Goal: Information Seeking & Learning: Learn about a topic

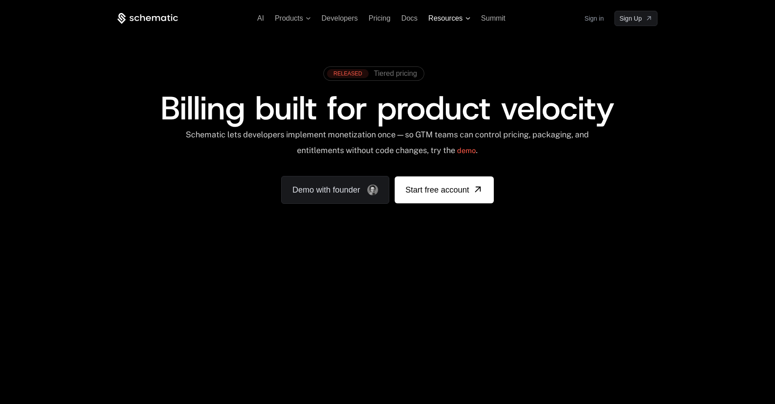
click at [456, 18] on span "Resources" at bounding box center [445, 18] width 34 height 8
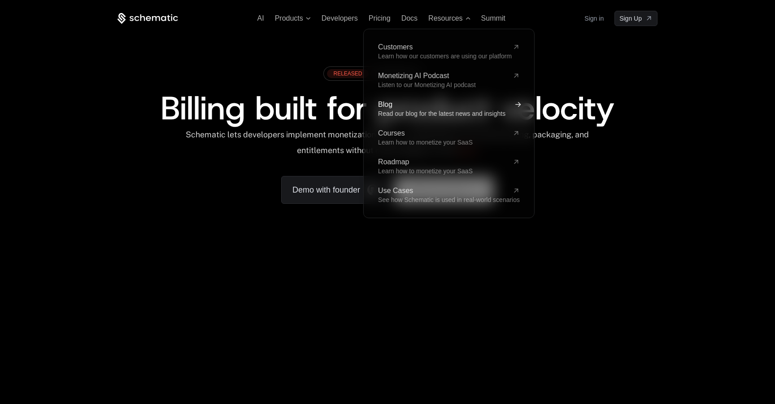
click at [389, 110] on span "Read our blog for the latest news and insights" at bounding box center [441, 113] width 127 height 7
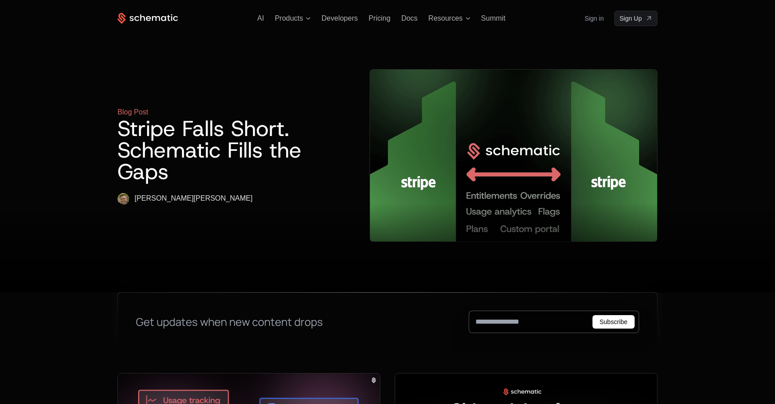
click at [506, 310] on input "email" at bounding box center [554, 321] width 170 height 22
click at [171, 20] on icon at bounding box center [171, 17] width 1 height 7
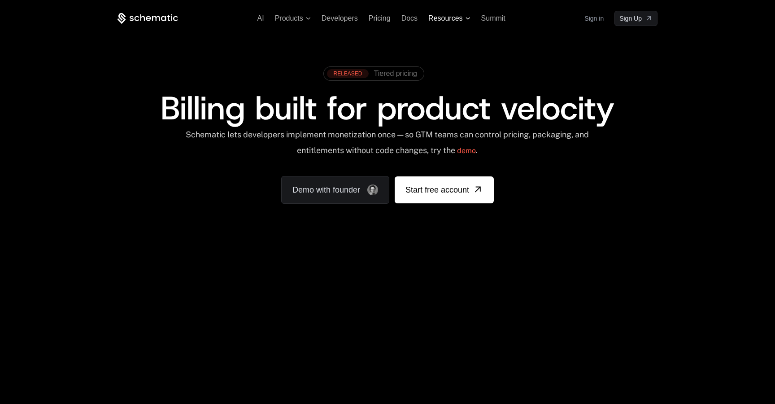
click at [448, 14] on span "Resources" at bounding box center [445, 18] width 34 height 8
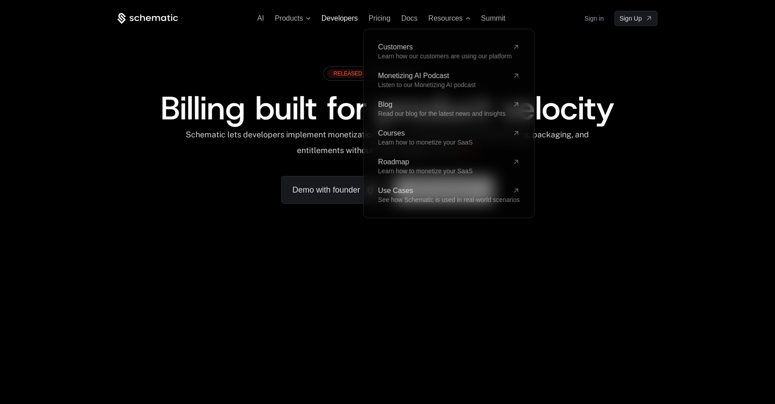
click at [347, 19] on span "Developers" at bounding box center [339, 18] width 36 height 8
